Goal: Navigation & Orientation: Find specific page/section

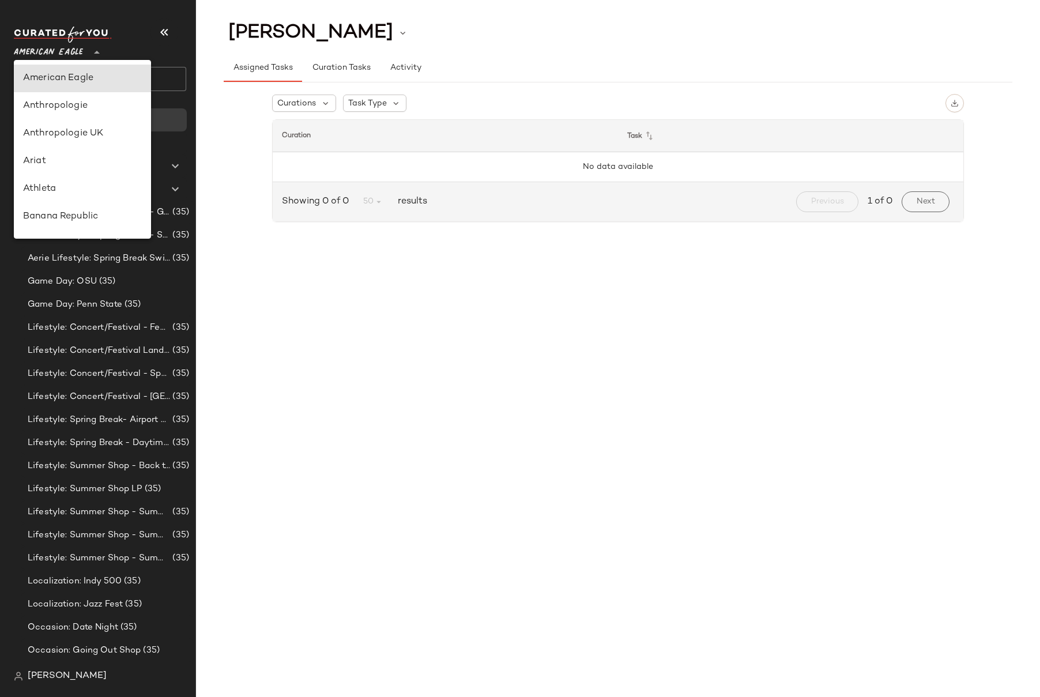
click at [35, 50] on span "American Eagle" at bounding box center [48, 49] width 69 height 21
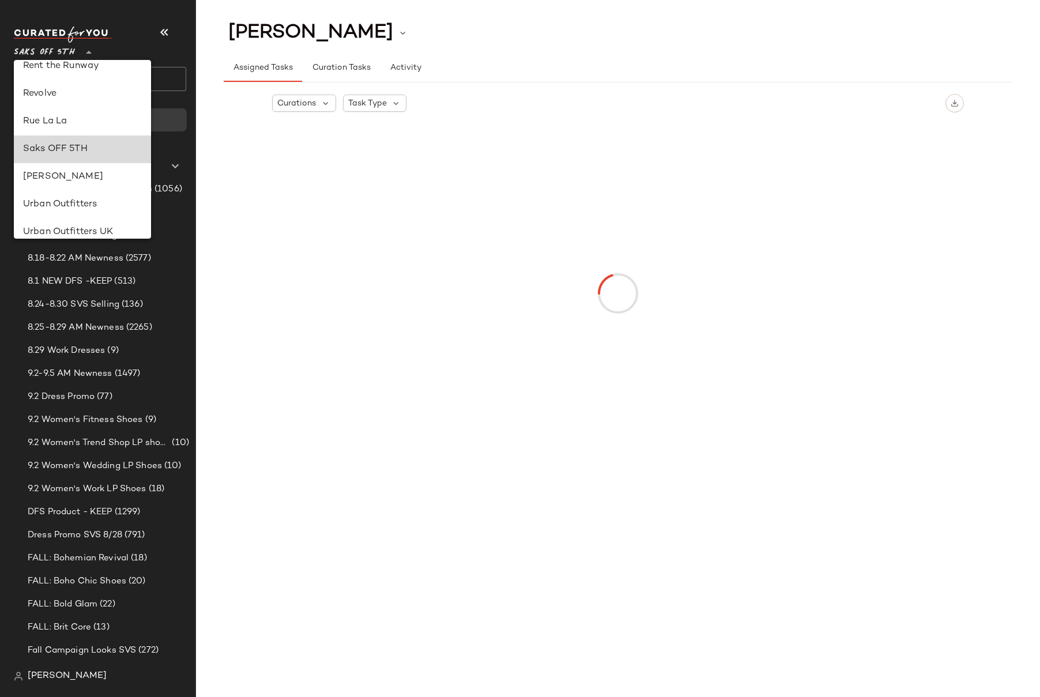
click at [56, 152] on div "Saks OFF 5TH" at bounding box center [82, 149] width 119 height 14
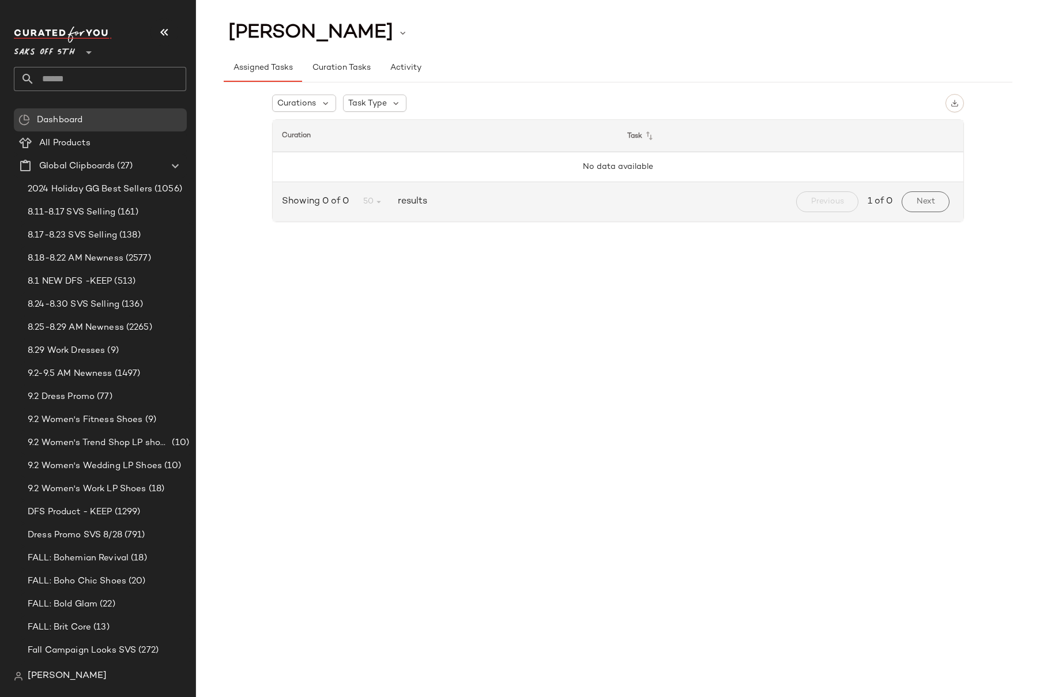
click at [397, 284] on div "[PERSON_NAME] Assigned Tasks Curation Tasks Activity Curations Task Type Curati…" at bounding box center [618, 357] width 844 height 679
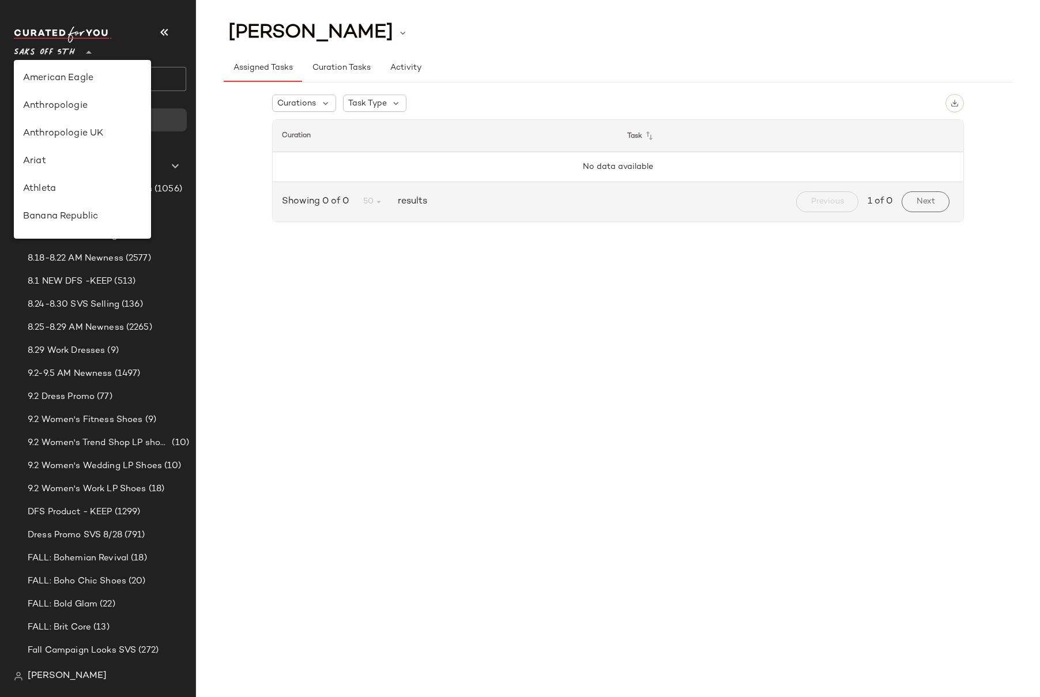
click at [53, 51] on span "Saks OFF 5TH" at bounding box center [44, 49] width 61 height 21
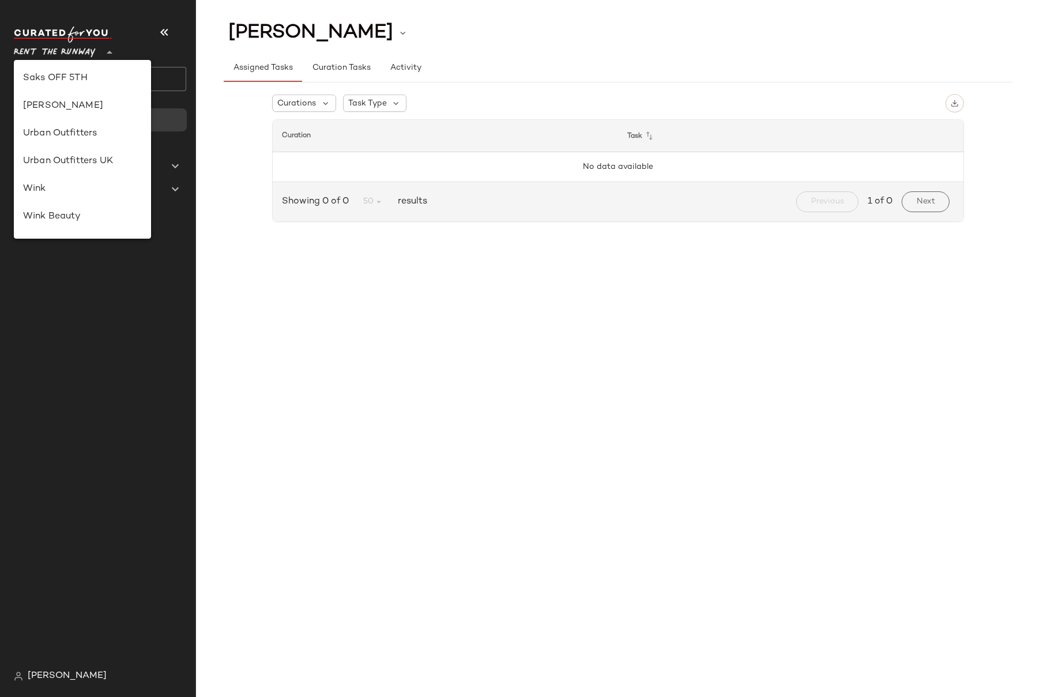
scroll to position [455, 0]
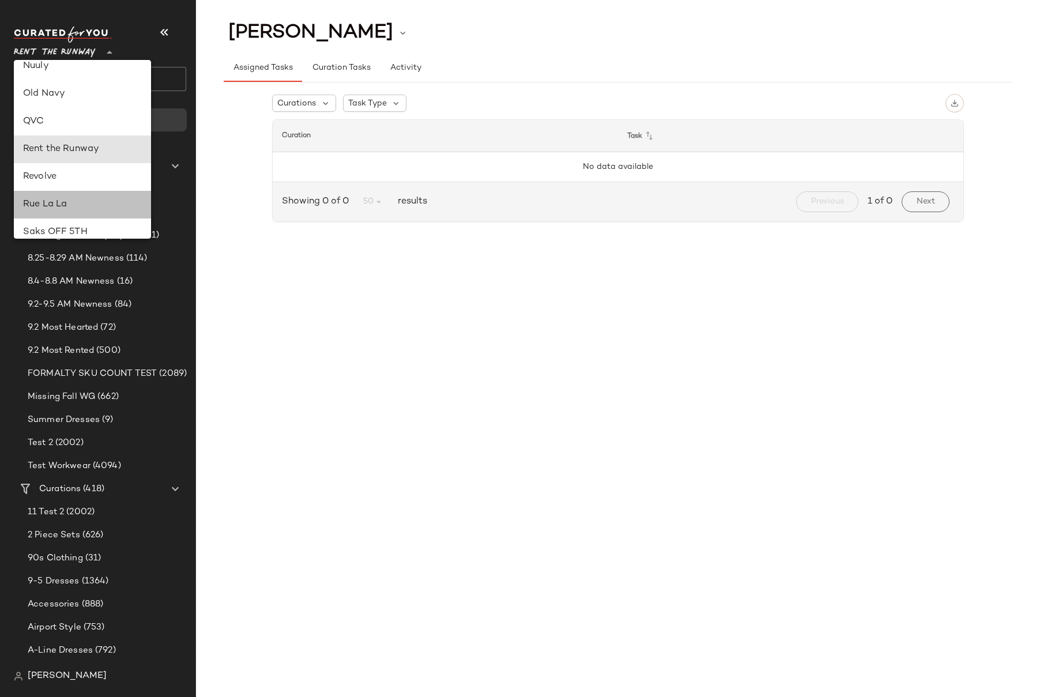
click at [66, 200] on div "Rue La La" at bounding box center [82, 205] width 119 height 14
type input "**"
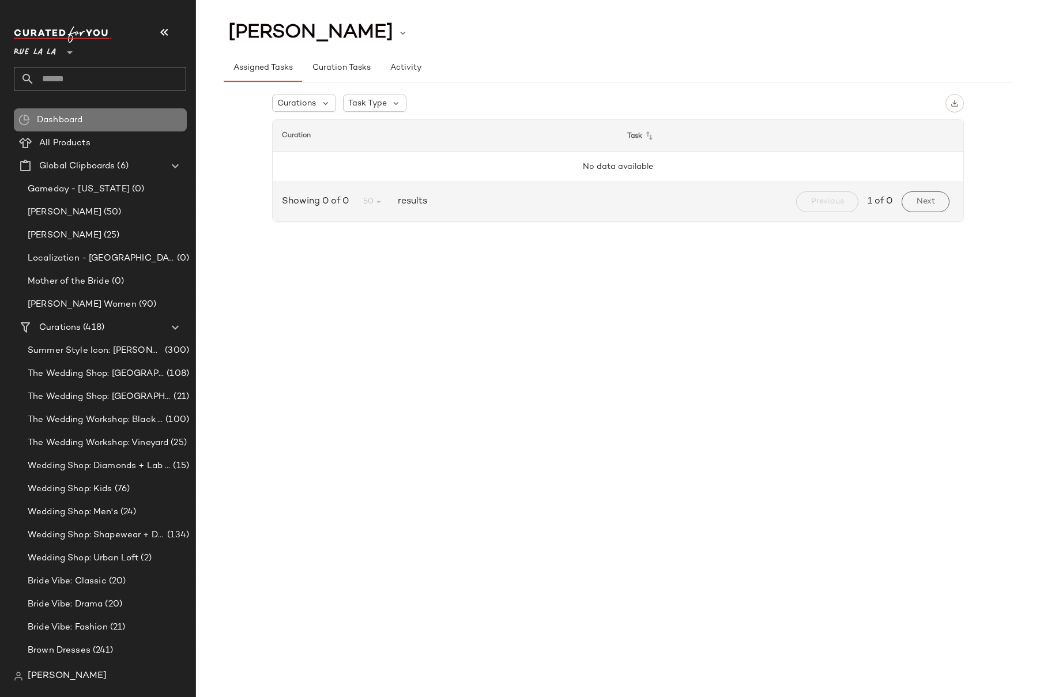
click at [69, 121] on span "Dashboard" at bounding box center [60, 120] width 46 height 13
click at [236, 139] on div "Curations Task Type Curation Task No data available Showing 0 of 0 50 results P…" at bounding box center [618, 160] width 789 height 156
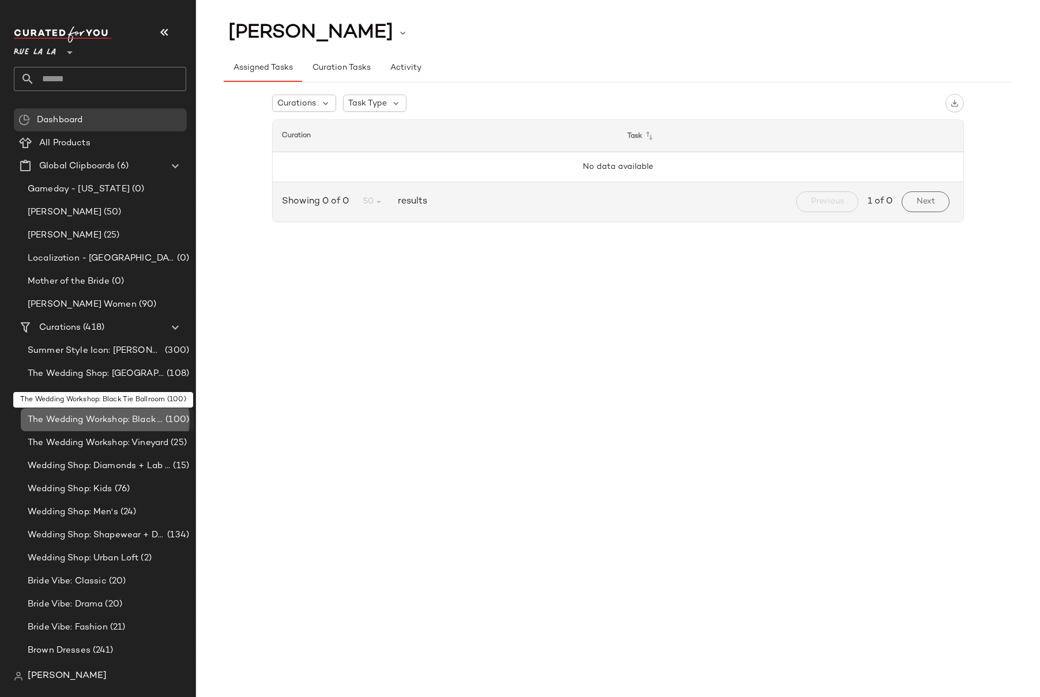
click at [83, 416] on span "The Wedding Workshop: Black Tie Ballroom" at bounding box center [95, 419] width 135 height 13
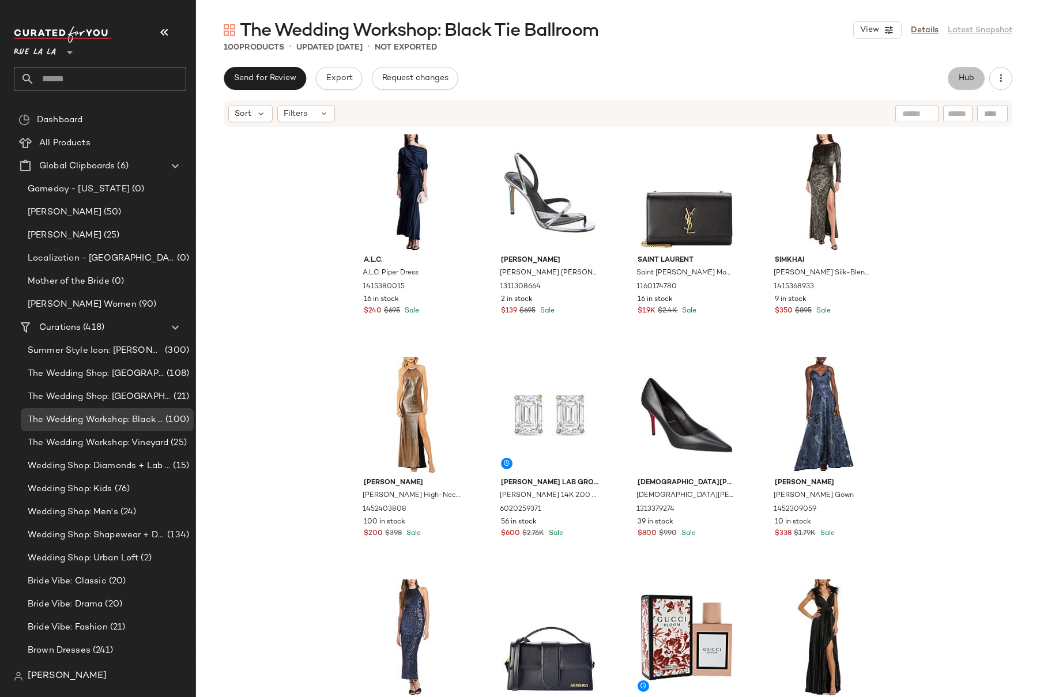
click at [964, 78] on span "Hub" at bounding box center [966, 78] width 16 height 9
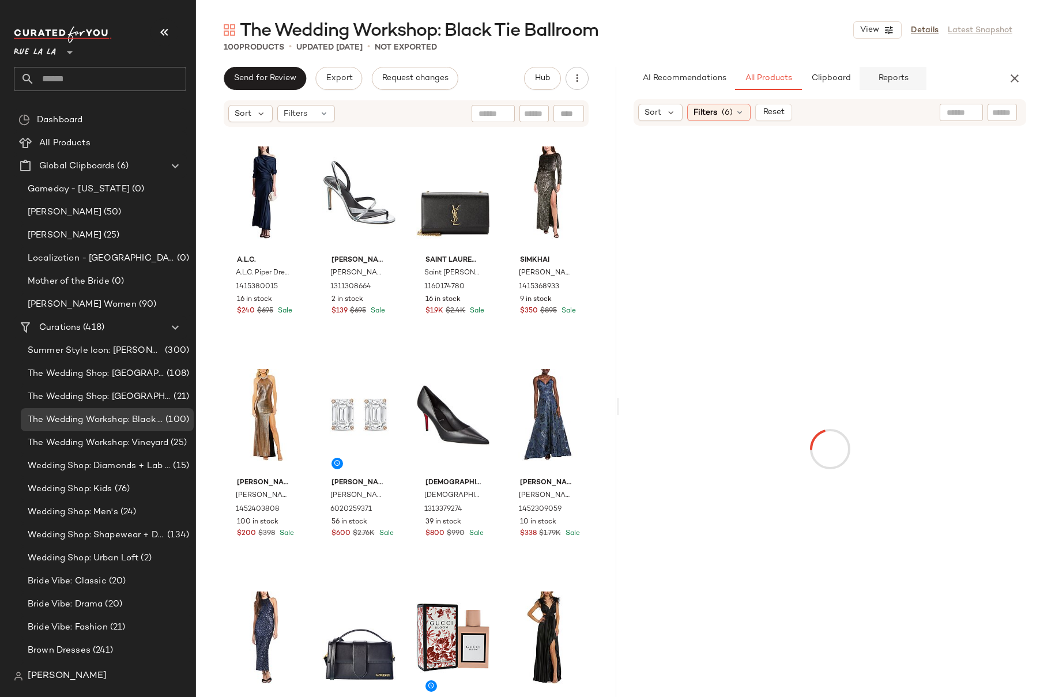
click at [898, 81] on span "Reports" at bounding box center [892, 78] width 31 height 9
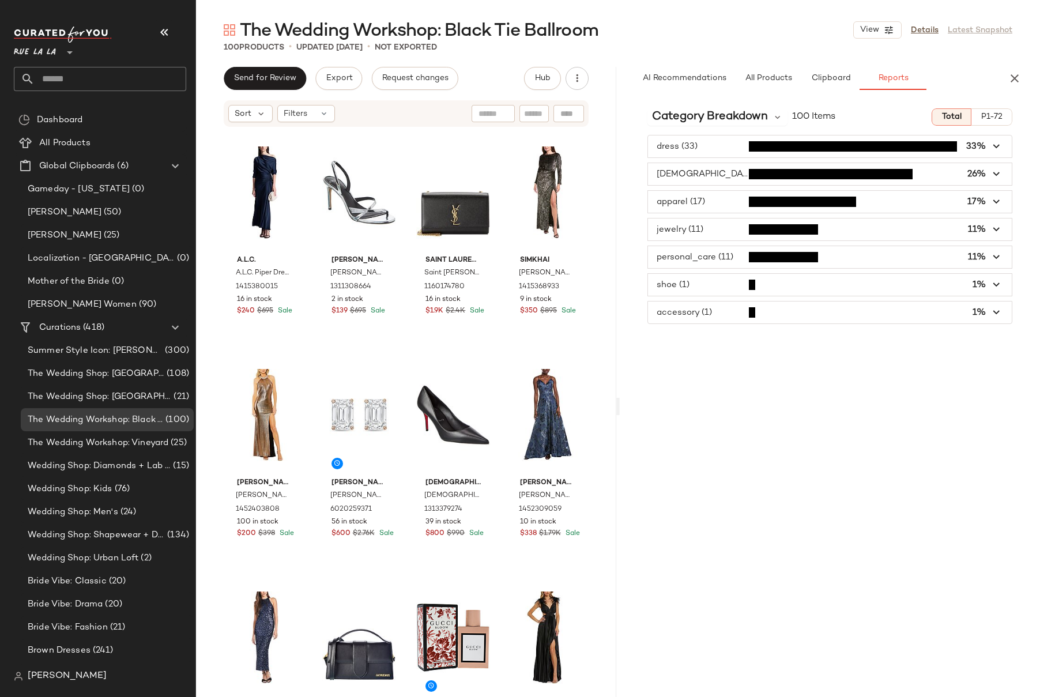
click at [700, 258] on span "button" at bounding box center [830, 257] width 364 height 22
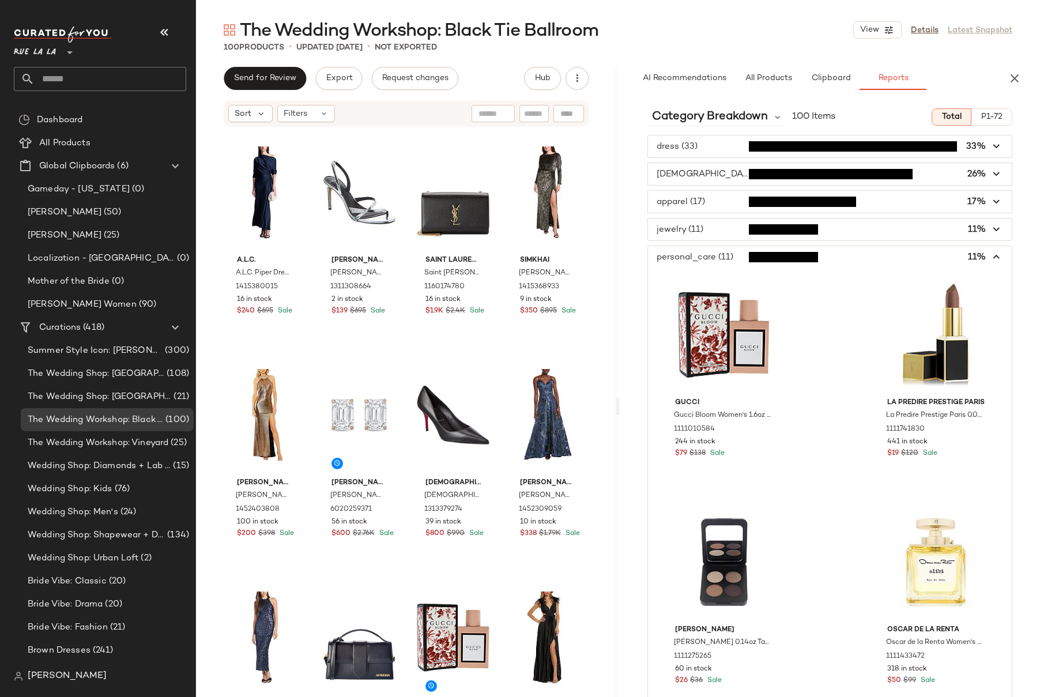
click at [700, 258] on span "button" at bounding box center [830, 257] width 364 height 22
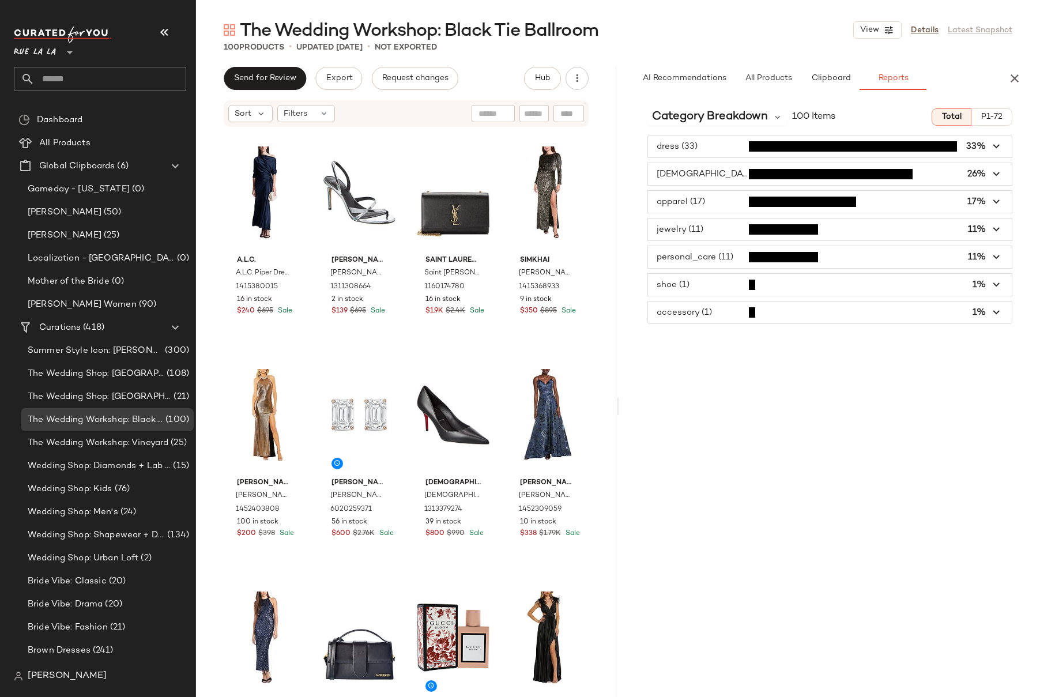
click at [689, 316] on span "button" at bounding box center [830, 312] width 364 height 22
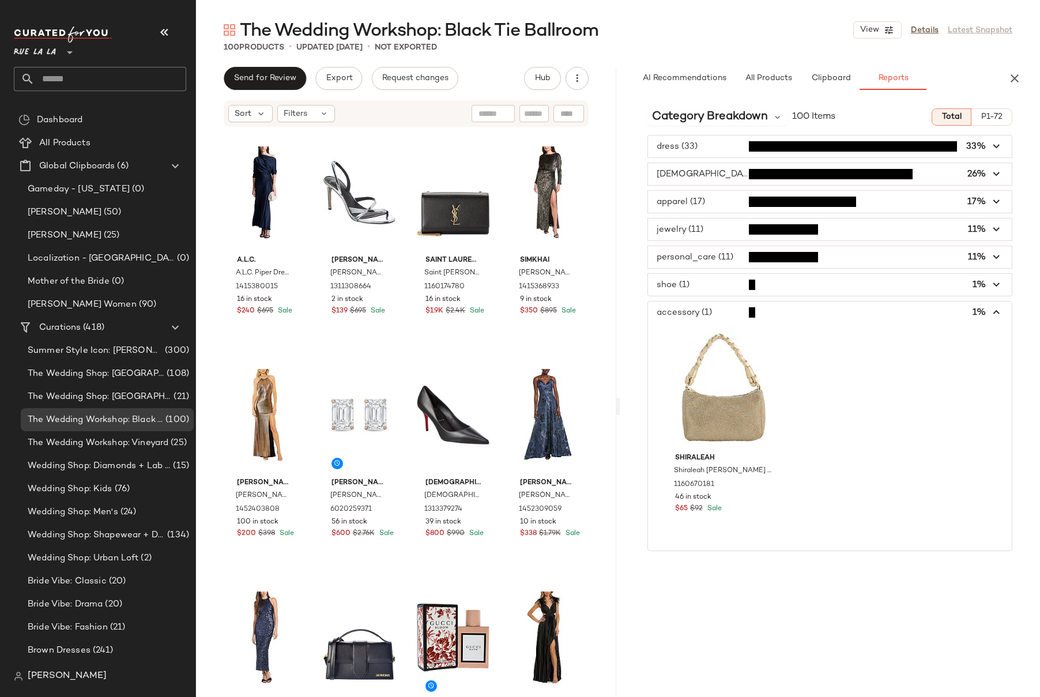
click at [689, 316] on span "button" at bounding box center [830, 312] width 364 height 22
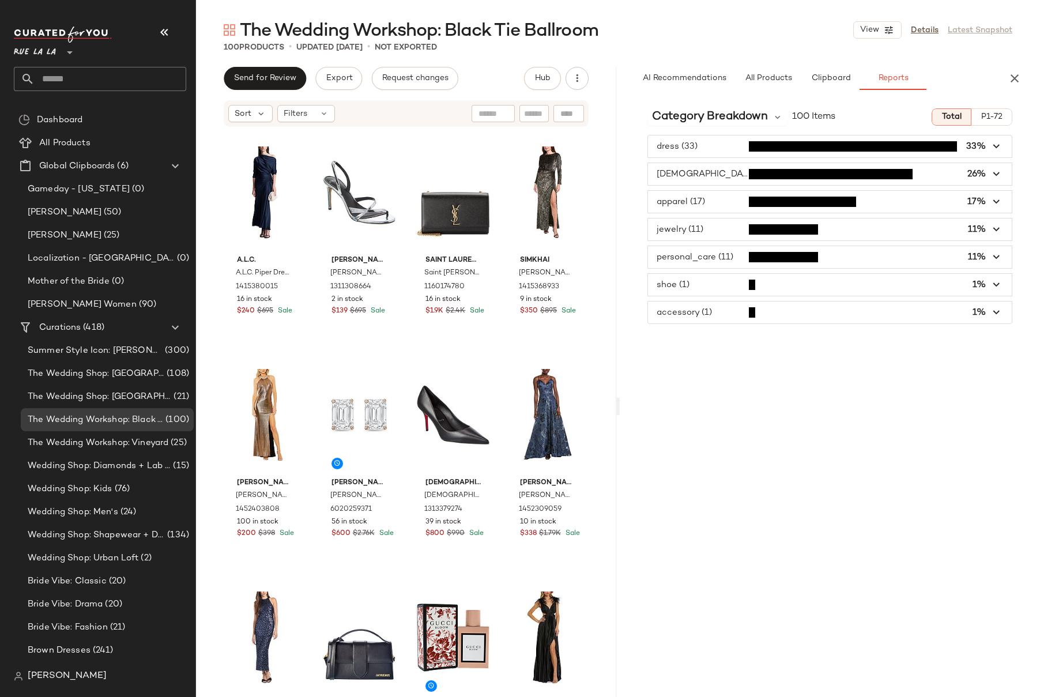
click at [689, 316] on span "button" at bounding box center [830, 312] width 364 height 22
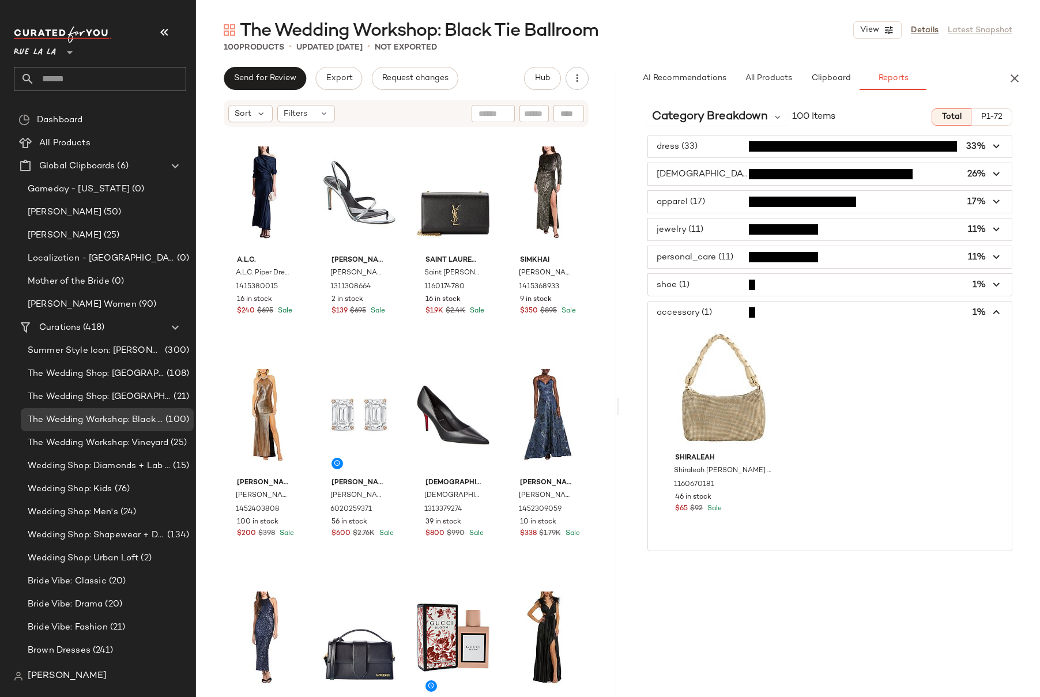
click at [689, 316] on span "button" at bounding box center [830, 312] width 364 height 22
